Goal: Information Seeking & Learning: Find specific fact

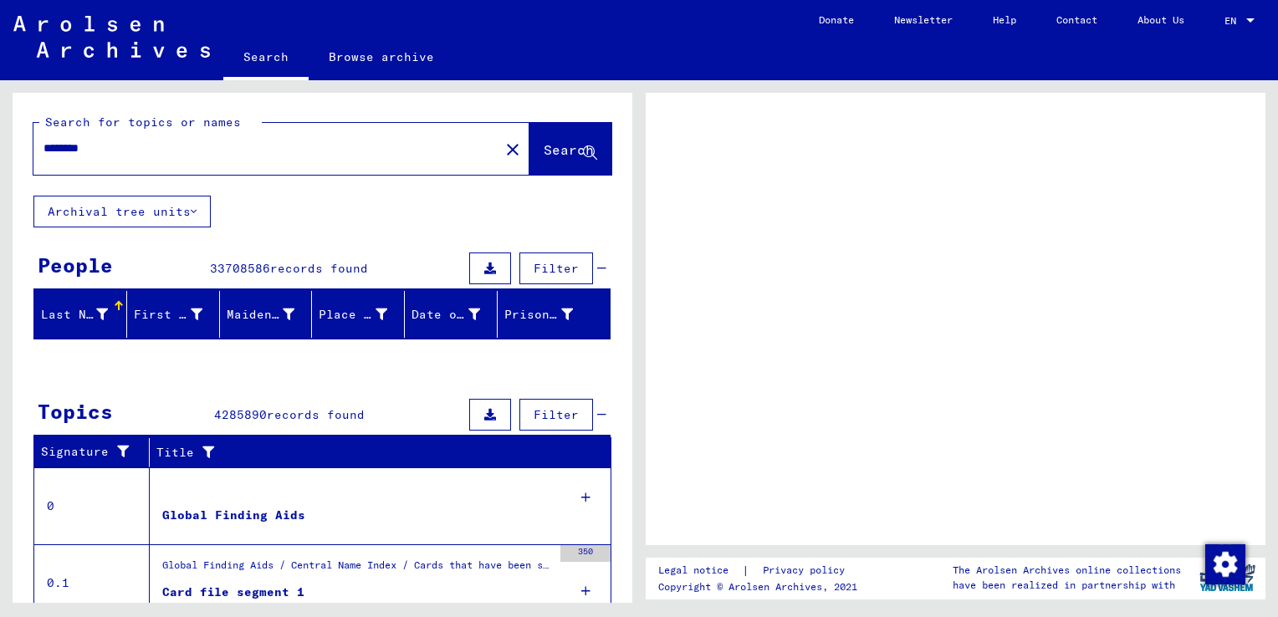
click at [1268, 303] on div "Legal notice | Privacy policy Copyright © Arolsen Archives, 2021 The Arolsen Ar…" at bounding box center [959, 341] width 639 height 523
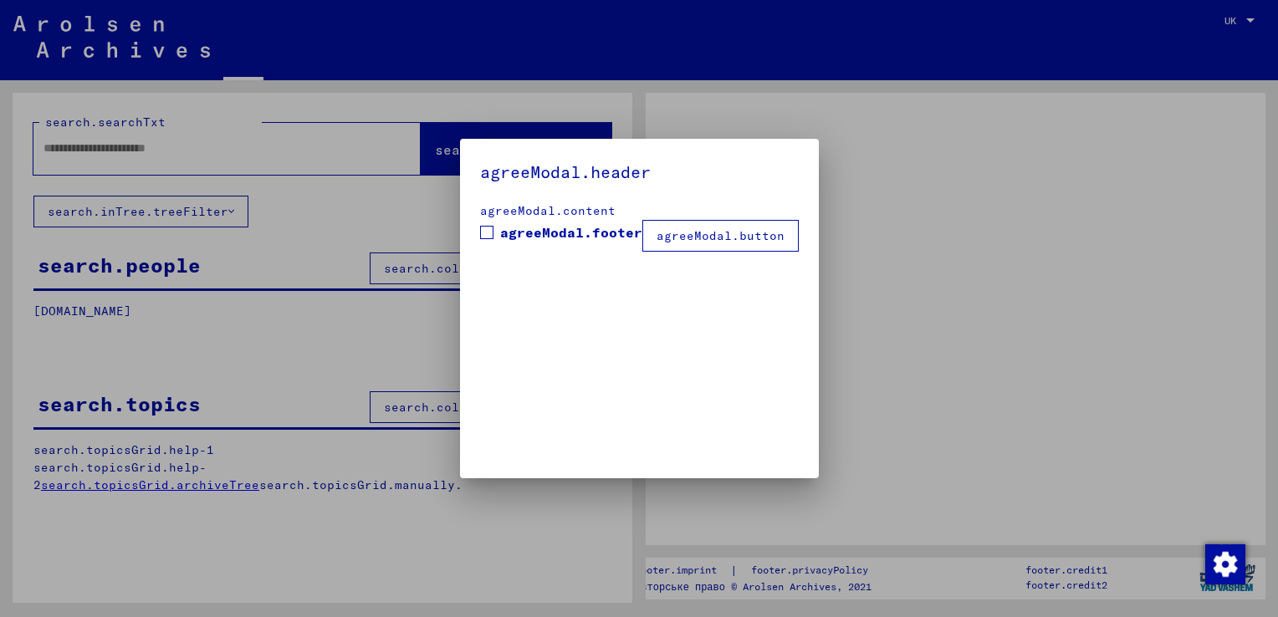
type input "********"
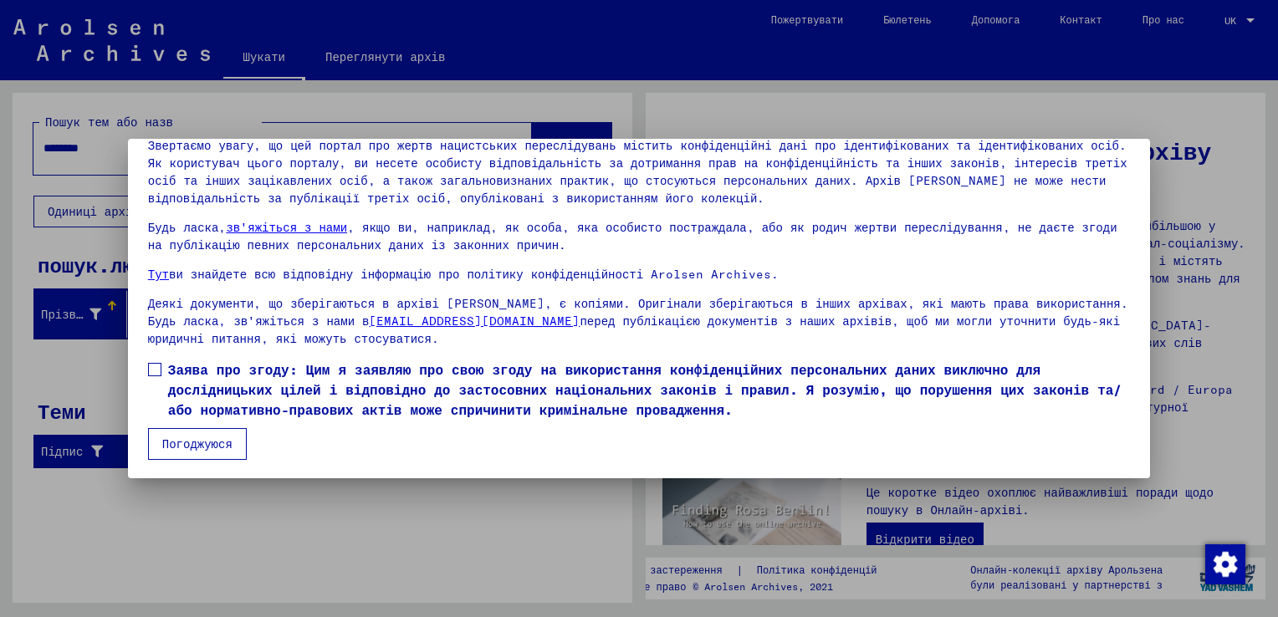
scroll to position [125, 0]
click at [160, 368] on span at bounding box center [154, 368] width 13 height 13
click at [195, 440] on button "Погоджуюся" at bounding box center [197, 443] width 99 height 32
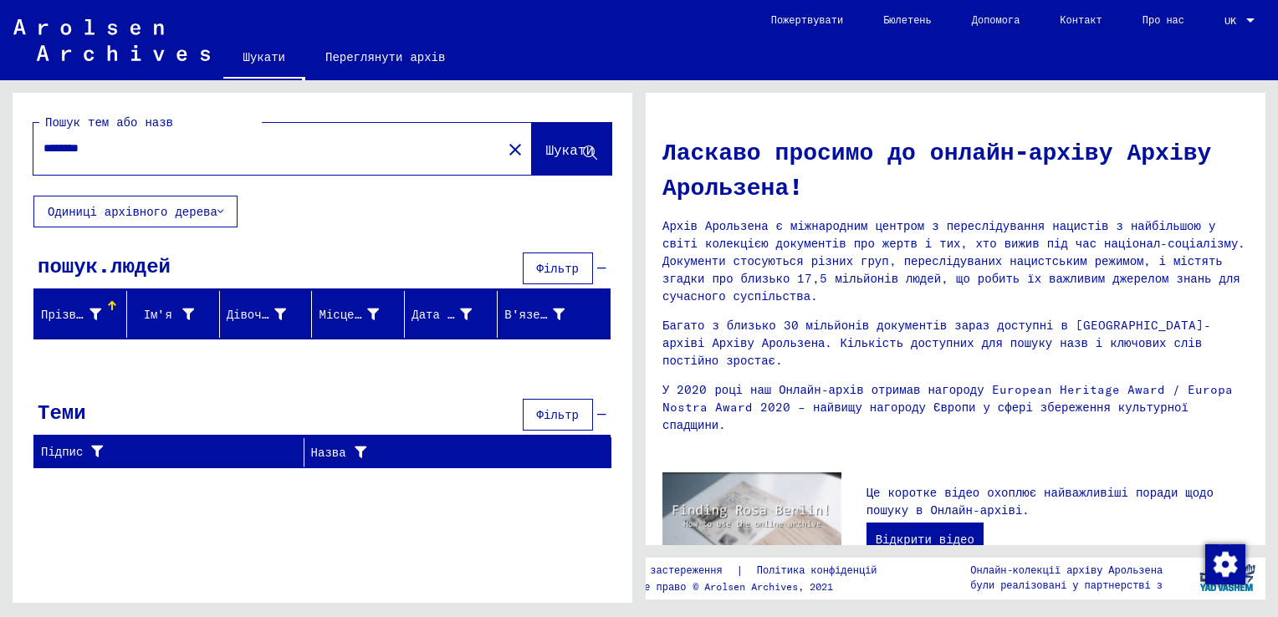
click at [560, 147] on span "Шукати" at bounding box center [569, 149] width 49 height 17
